Goal: Task Accomplishment & Management: Use online tool/utility

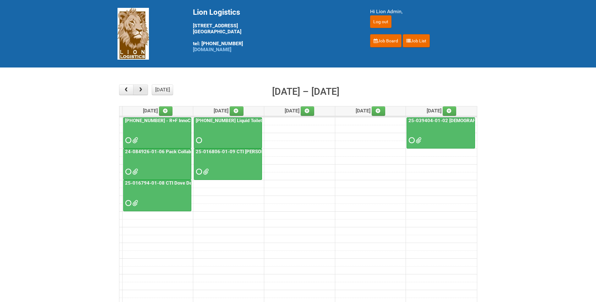
click at [140, 88] on span "button" at bounding box center [141, 89] width 6 height 5
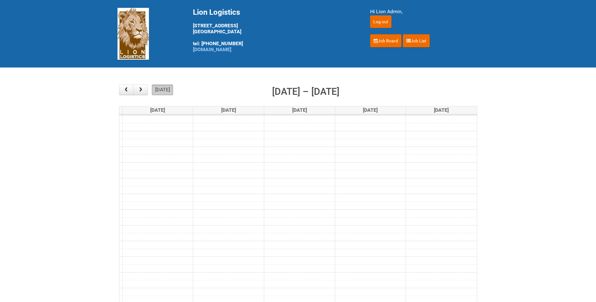
click at [159, 89] on button "today" at bounding box center [162, 89] width 21 height 11
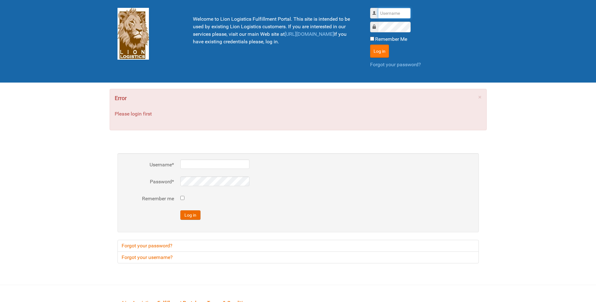
type input "lion"
click at [382, 50] on button "Log in" at bounding box center [379, 51] width 19 height 13
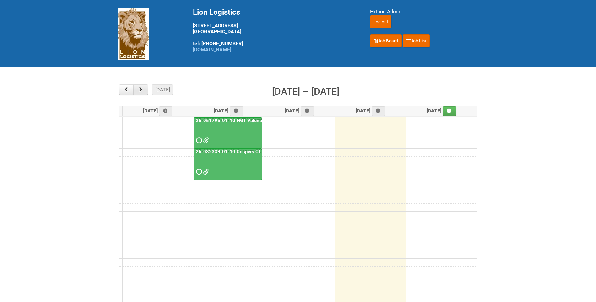
click at [139, 85] on button "button" at bounding box center [140, 89] width 15 height 11
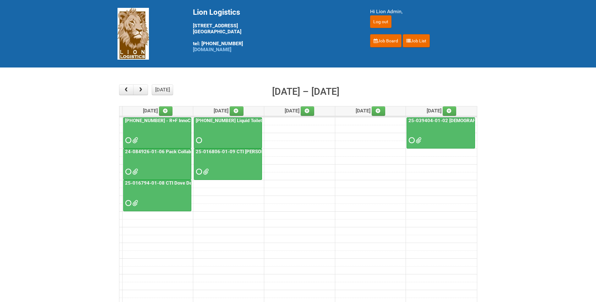
click at [452, 118] on link "25-039404-01-02 Male Wet Shave SQM" at bounding box center [471, 121] width 128 height 6
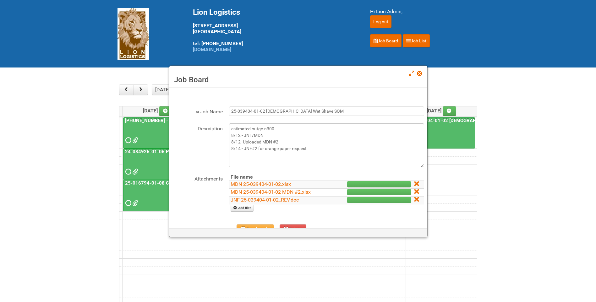
scroll to position [31, 0]
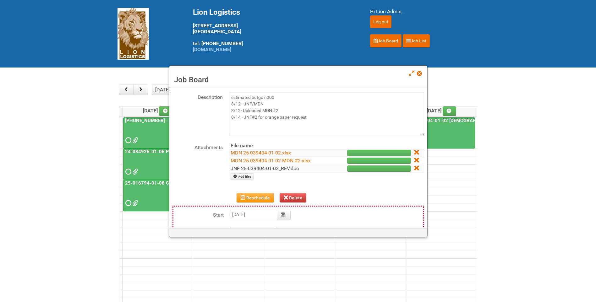
click at [284, 169] on link "JNF 25-039404-01-02_REV.doc" at bounding box center [264, 168] width 68 height 6
click at [419, 73] on span at bounding box center [419, 73] width 4 height 4
